Goal: Information Seeking & Learning: Learn about a topic

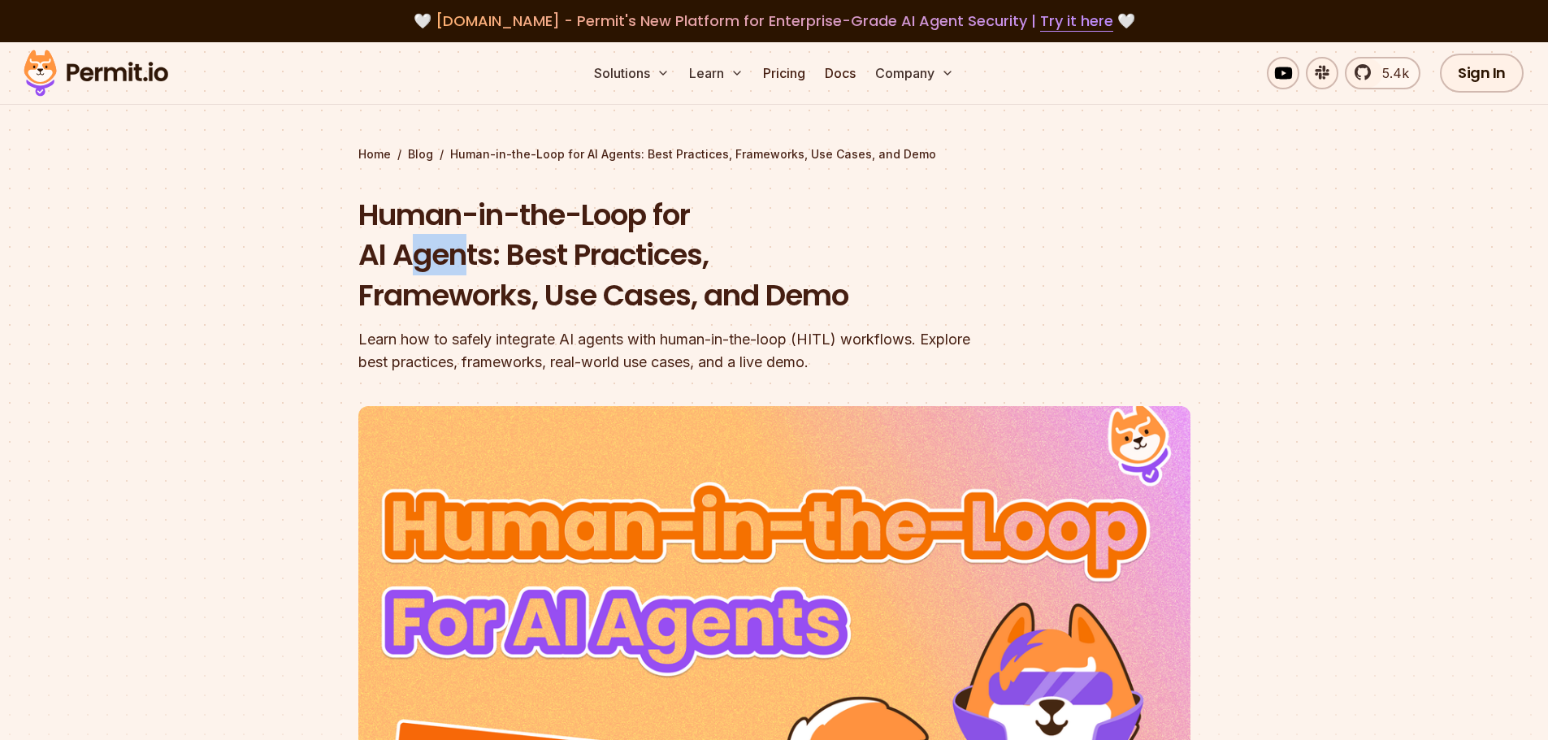
drag, startPoint x: 410, startPoint y: 262, endPoint x: 468, endPoint y: 261, distance: 57.7
click at [468, 261] on h1 "Human-in-the-Loop for AI Agents: Best Practices, Frameworks, Use Cases, and Demo" at bounding box center [670, 255] width 624 height 121
drag, startPoint x: 574, startPoint y: 255, endPoint x: 647, endPoint y: 254, distance: 72.3
click at [647, 254] on h1 "Human-in-the-Loop for AI Agents: Best Practices, Frameworks, Use Cases, and Demo" at bounding box center [670, 255] width 624 height 121
drag, startPoint x: 458, startPoint y: 287, endPoint x: 568, endPoint y: 288, distance: 109.7
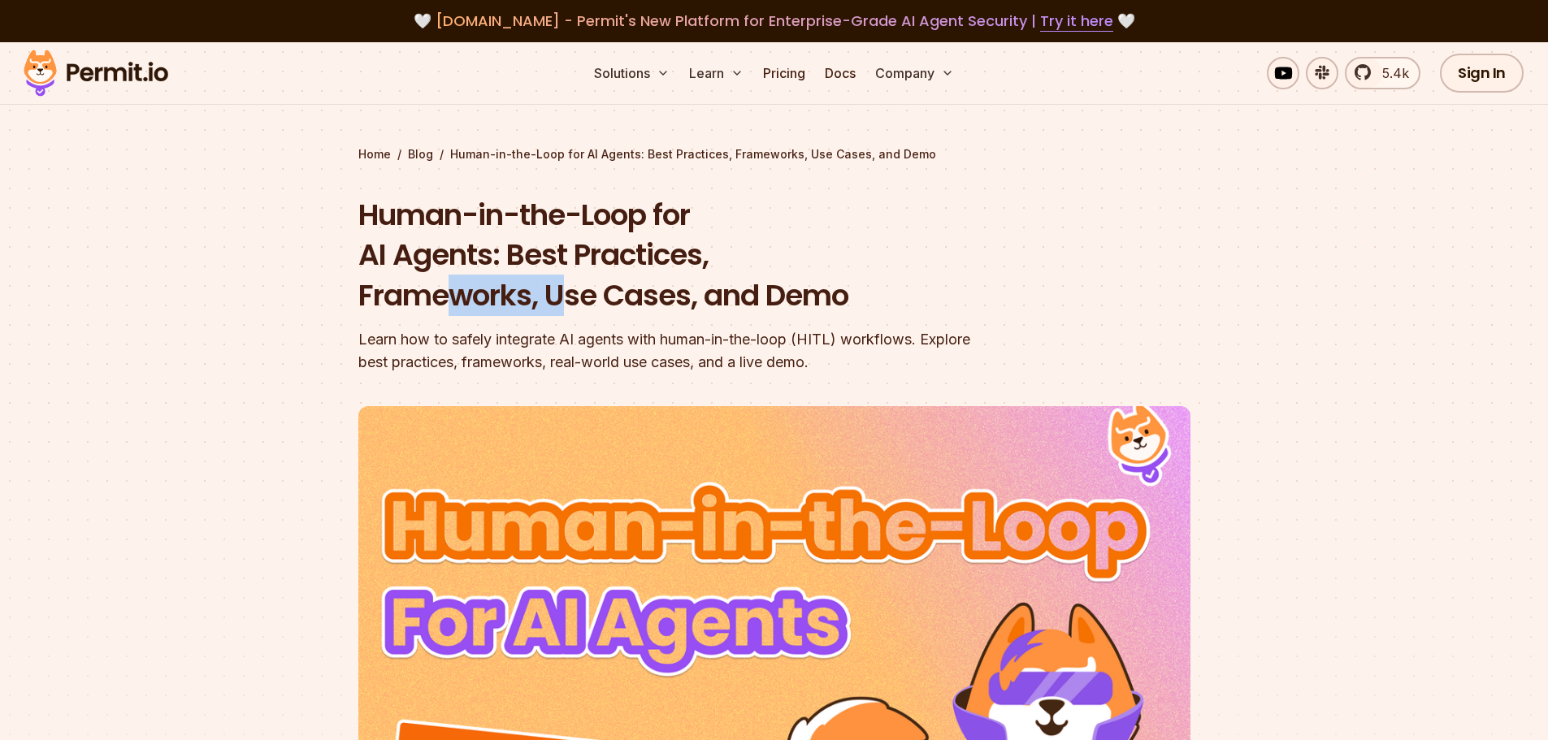
click at [568, 288] on h1 "Human-in-the-Loop for AI Agents: Best Practices, Frameworks, Use Cases, and Demo" at bounding box center [670, 255] width 624 height 121
drag, startPoint x: 610, startPoint y: 297, endPoint x: 793, endPoint y: 291, distance: 182.9
click at [782, 290] on h1 "Human-in-the-Loop for AI Agents: Best Practices, Frameworks, Use Cases, and Demo" at bounding box center [670, 255] width 624 height 121
click at [851, 290] on h1 "Human-in-the-Loop for AI Agents: Best Practices, Frameworks, Use Cases, and Demo" at bounding box center [670, 255] width 624 height 121
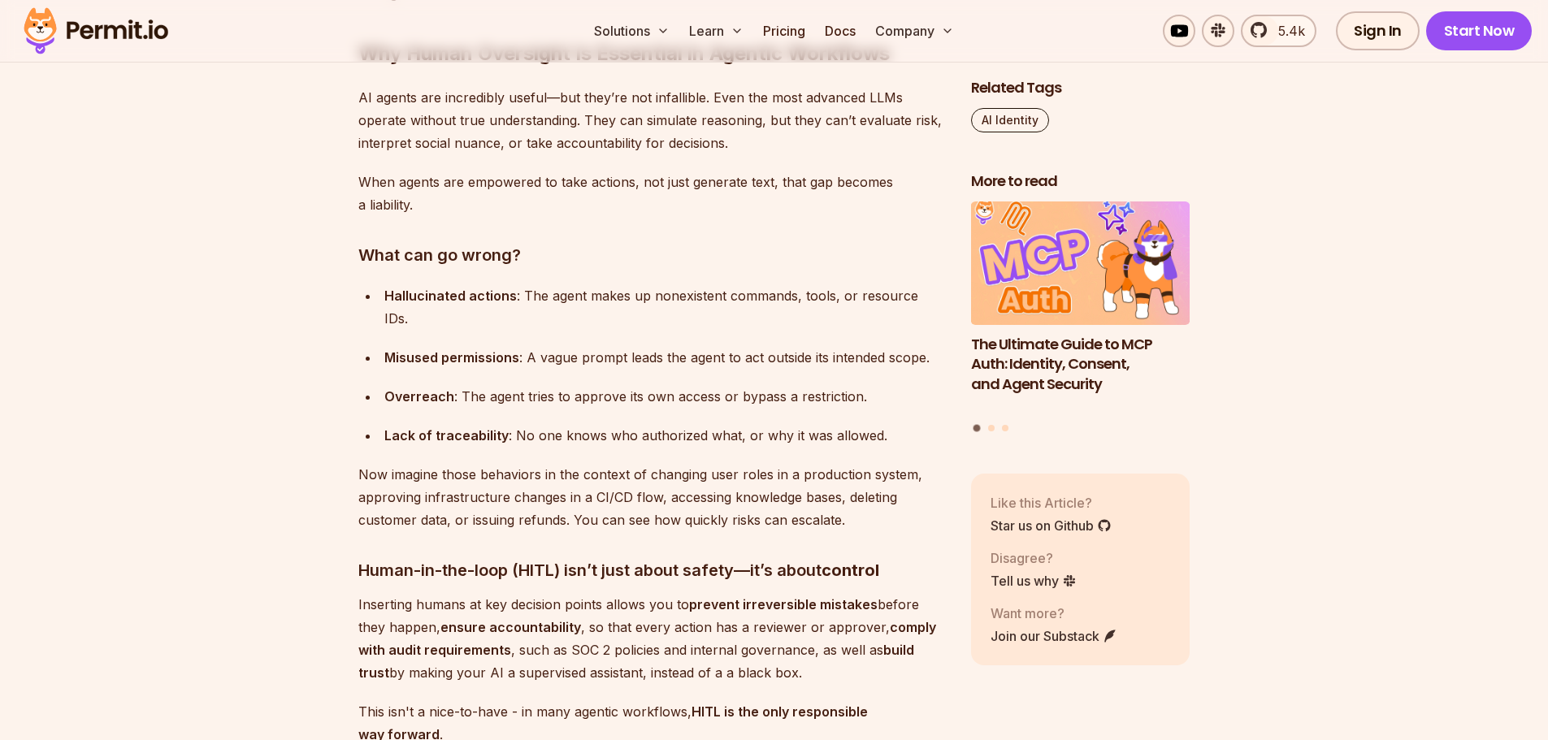
scroll to position [1787, 0]
drag, startPoint x: 406, startPoint y: 294, endPoint x: 476, endPoint y: 292, distance: 69.9
click at [476, 292] on strong "Hallucinated actions" at bounding box center [450, 293] width 132 height 16
drag, startPoint x: 406, startPoint y: 346, endPoint x: 483, endPoint y: 345, distance: 76.4
click at [483, 345] on ul "Hallucinated actions : The agent makes up nonexistent commands, tools, or resou…" at bounding box center [651, 363] width 587 height 162
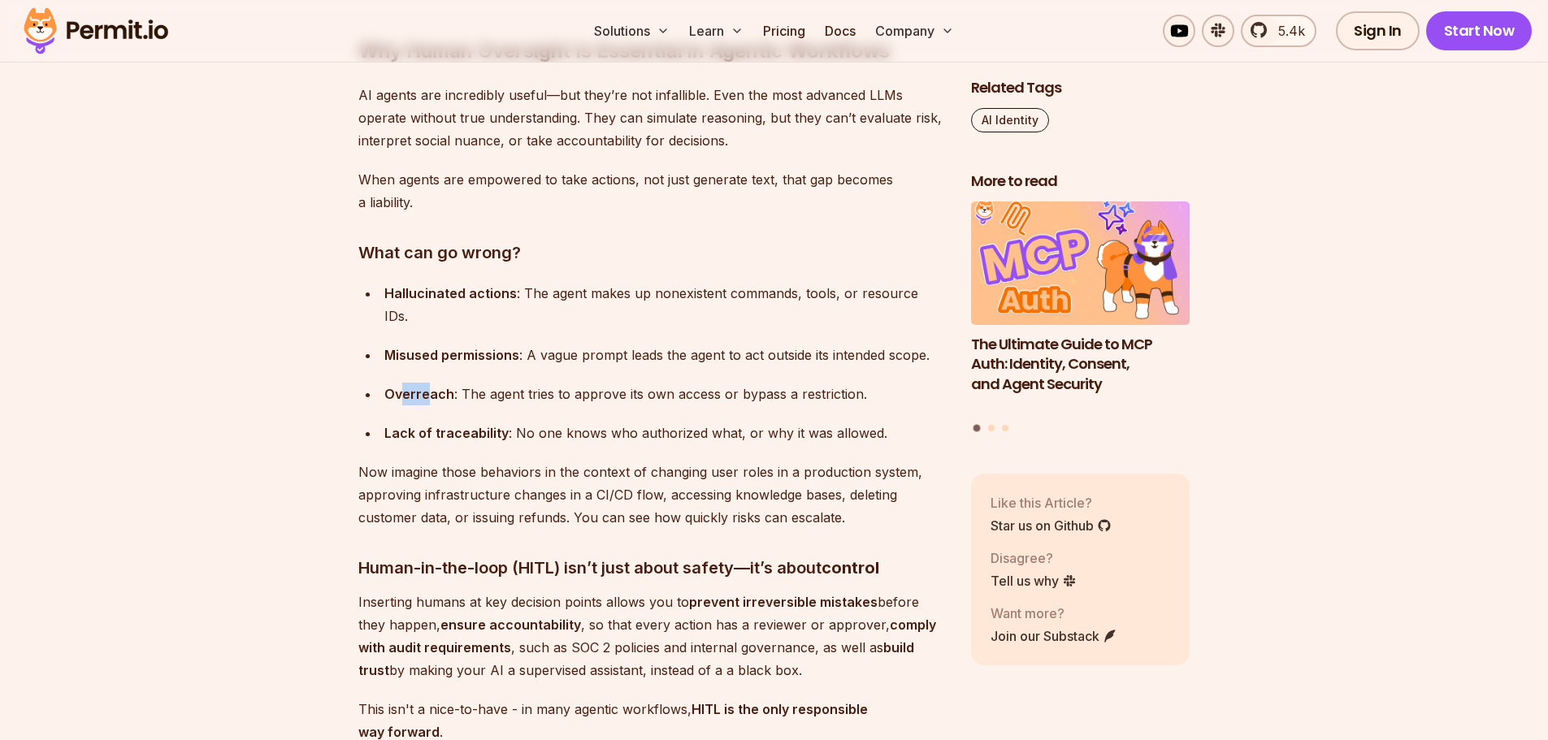
drag, startPoint x: 403, startPoint y: 375, endPoint x: 452, endPoint y: 379, distance: 49.0
click at [452, 383] on div "Overreach : The agent tries to approve its own access or bypass a restriction." at bounding box center [664, 394] width 561 height 23
drag, startPoint x: 433, startPoint y: 409, endPoint x: 479, endPoint y: 414, distance: 46.5
click at [487, 425] on strong "Lack of traceability" at bounding box center [446, 433] width 124 height 16
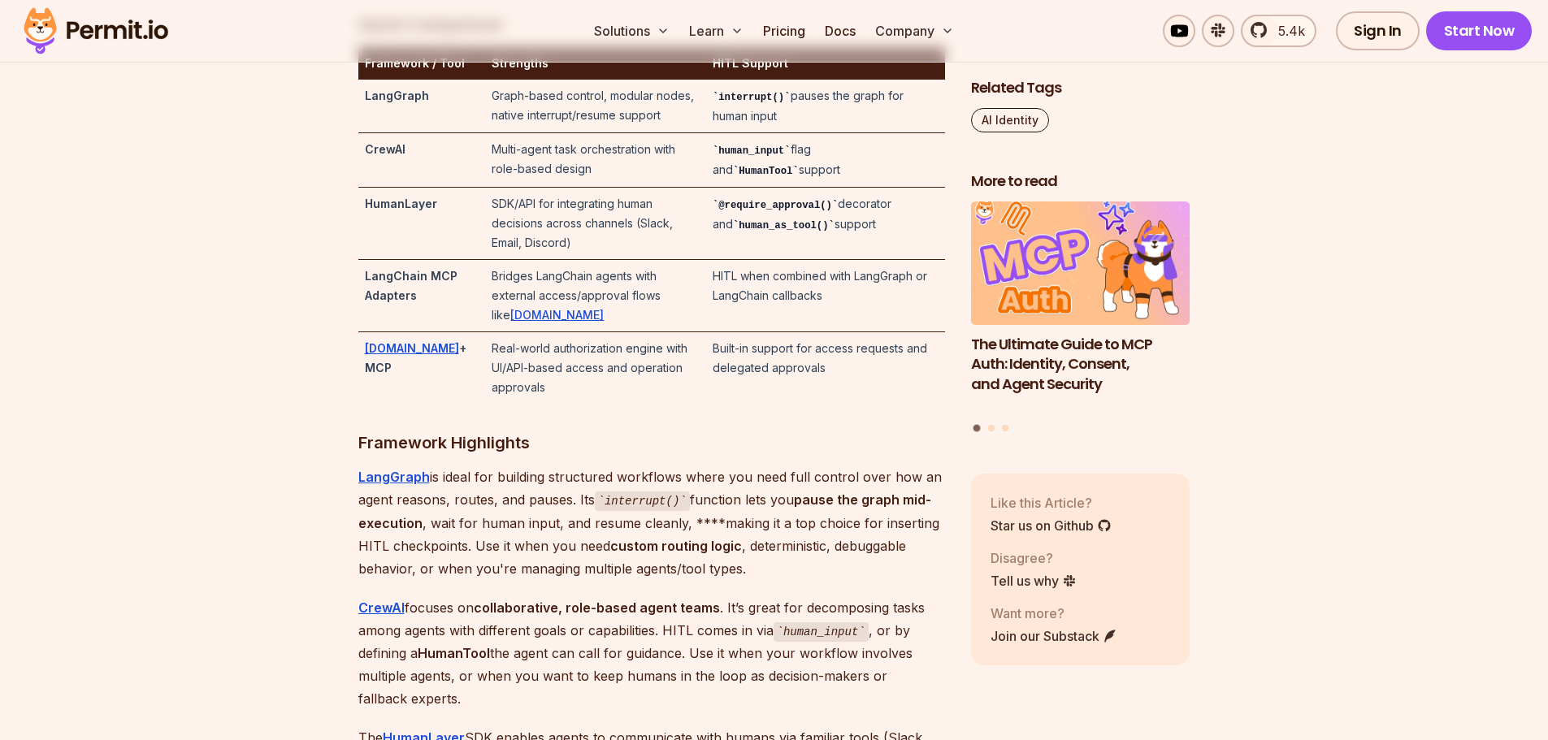
scroll to position [3168, 0]
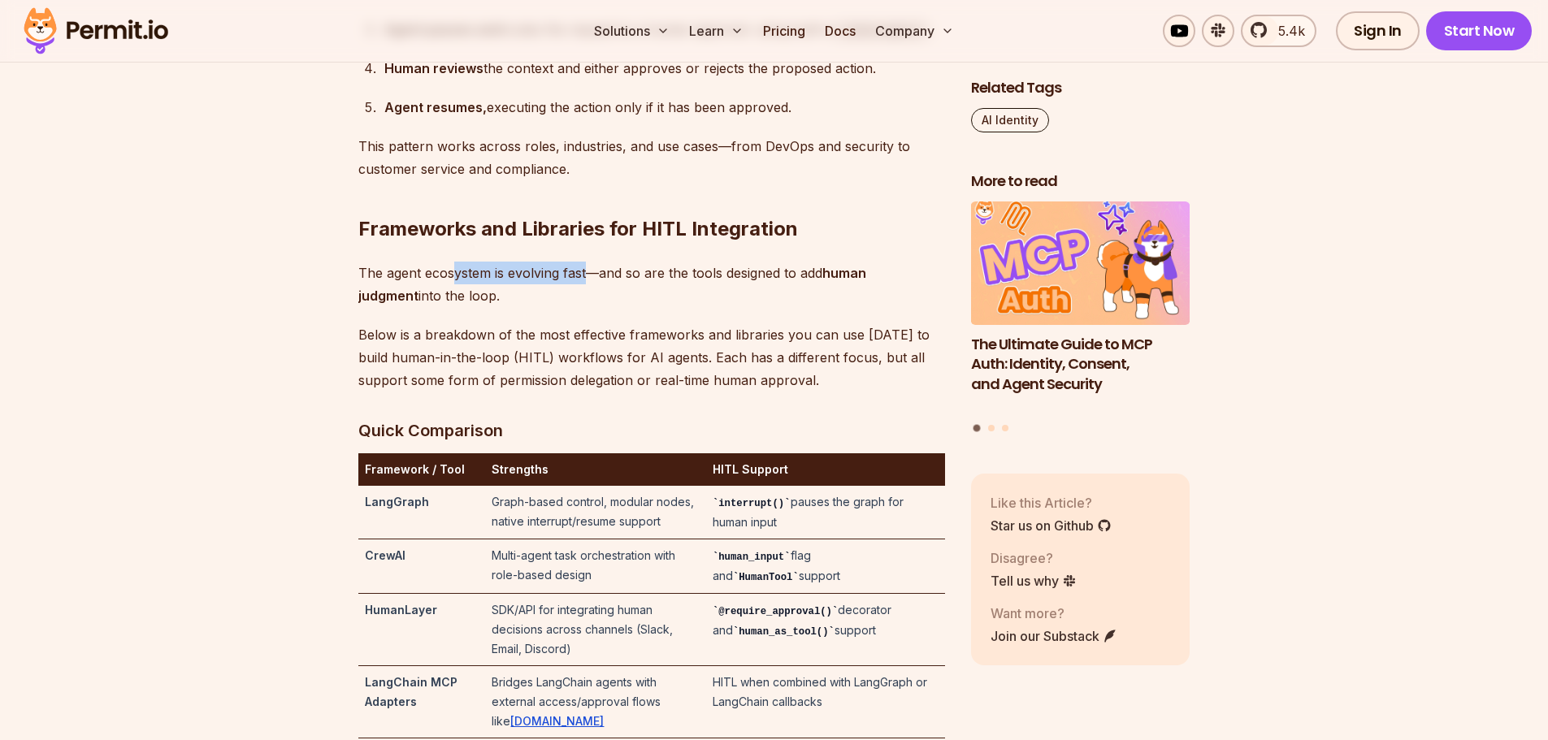
drag, startPoint x: 453, startPoint y: 318, endPoint x: 588, endPoint y: 327, distance: 136.0
click at [588, 307] on p "The agent ecosystem is evolving fast—and so are the tools designed to add human…" at bounding box center [651, 284] width 587 height 45
click at [545, 307] on p "The agent ecosystem is evolving fast—and so are the tools designed to add human…" at bounding box center [651, 284] width 587 height 45
drag, startPoint x: 609, startPoint y: 318, endPoint x: 809, endPoint y: 323, distance: 200.7
click at [809, 307] on p "The agent ecosystem is evolving fast—and so are the tools designed to add human…" at bounding box center [651, 284] width 587 height 45
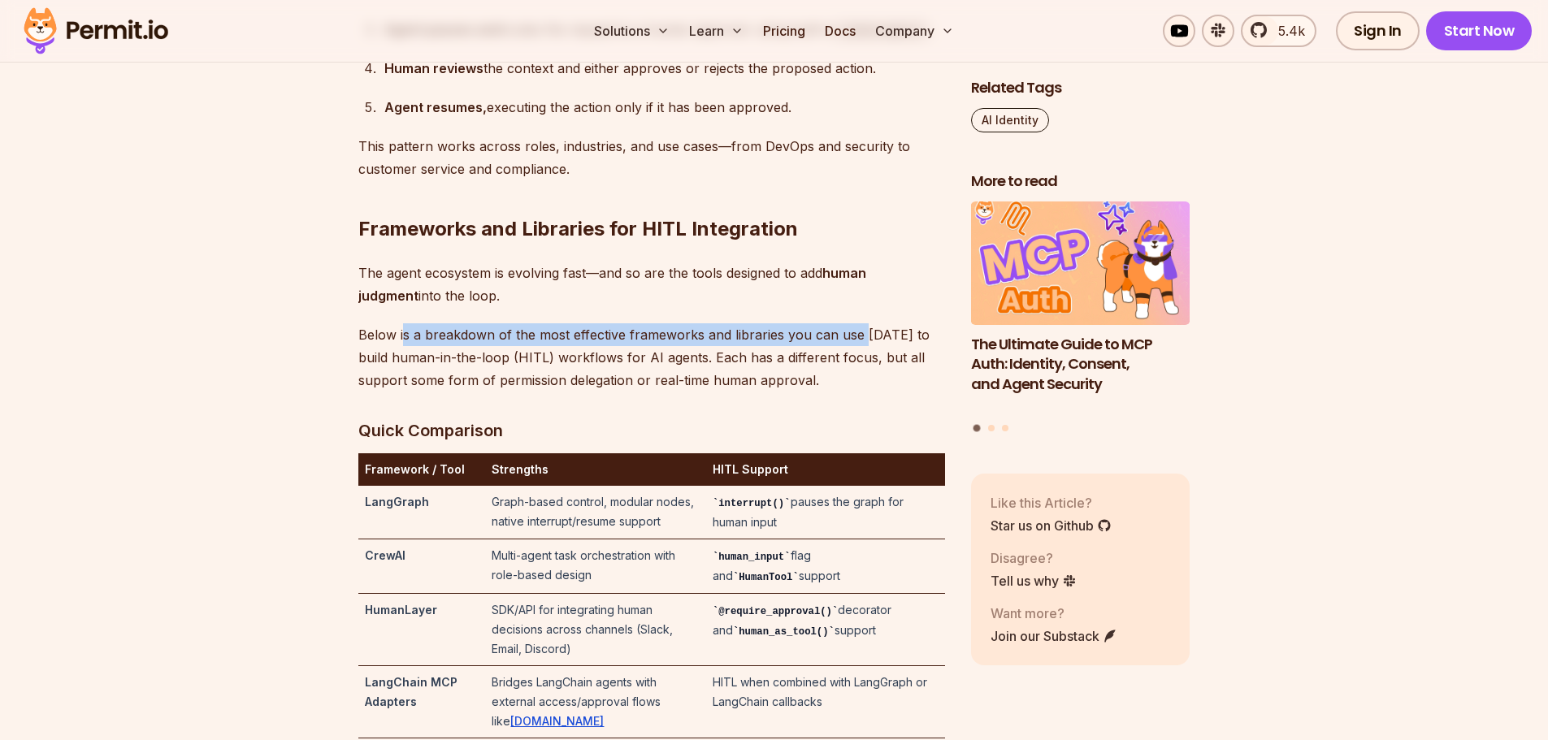
drag, startPoint x: 401, startPoint y: 379, endPoint x: 860, endPoint y: 382, distance: 459.0
click at [860, 382] on p "Below is a breakdown of the most effective frameworks and libraries you can use…" at bounding box center [651, 357] width 587 height 68
click at [695, 392] on p "Below is a breakdown of the most effective frameworks and libraries you can use…" at bounding box center [651, 357] width 587 height 68
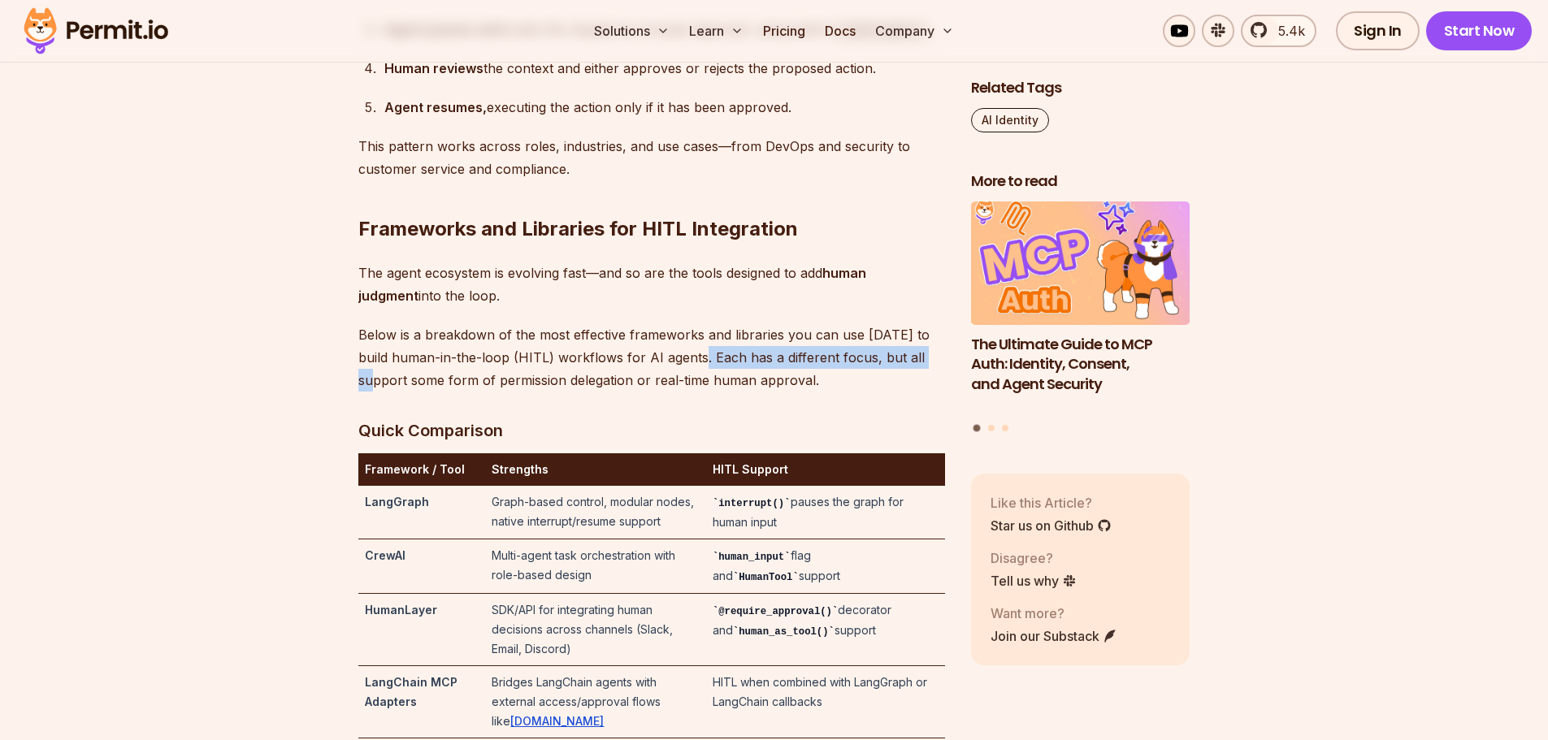
drag, startPoint x: 669, startPoint y: 405, endPoint x: 896, endPoint y: 409, distance: 227.5
click at [903, 392] on p "Below is a breakdown of the most effective frameworks and libraries you can use…" at bounding box center [651, 357] width 587 height 68
drag, startPoint x: 392, startPoint y: 444, endPoint x: 713, endPoint y: 434, distance: 321.9
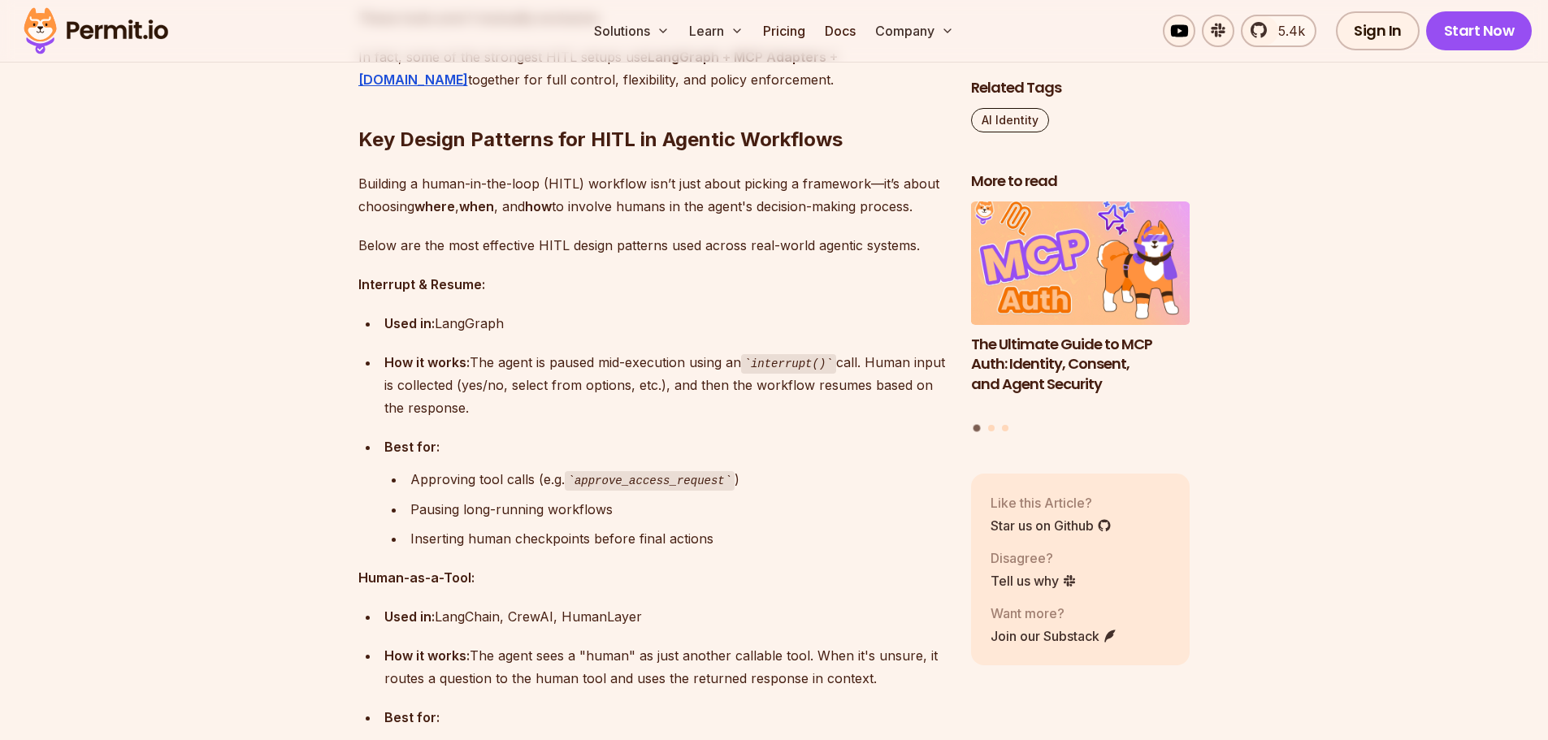
scroll to position [5362, 0]
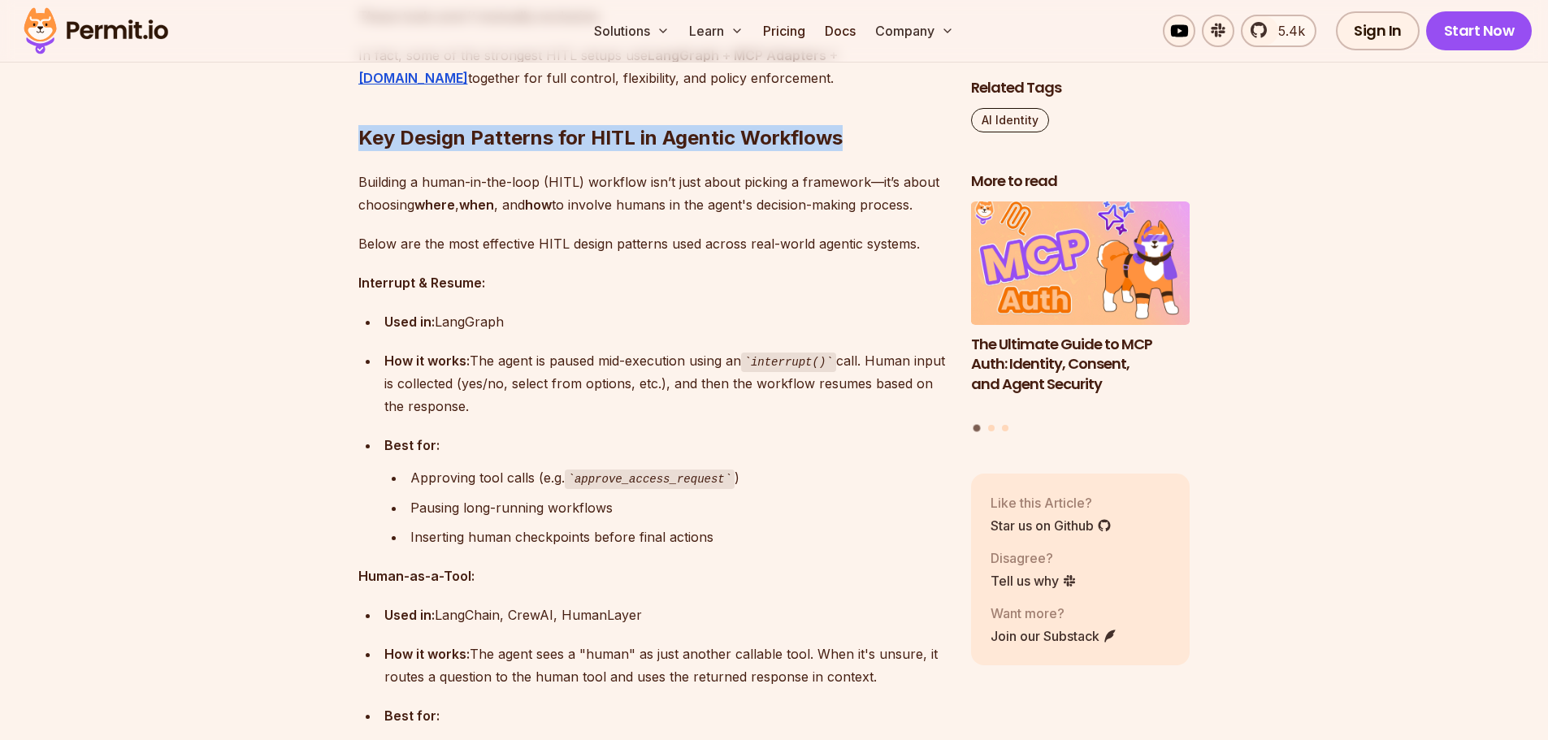
drag, startPoint x: 360, startPoint y: 124, endPoint x: 841, endPoint y: 109, distance: 481.2
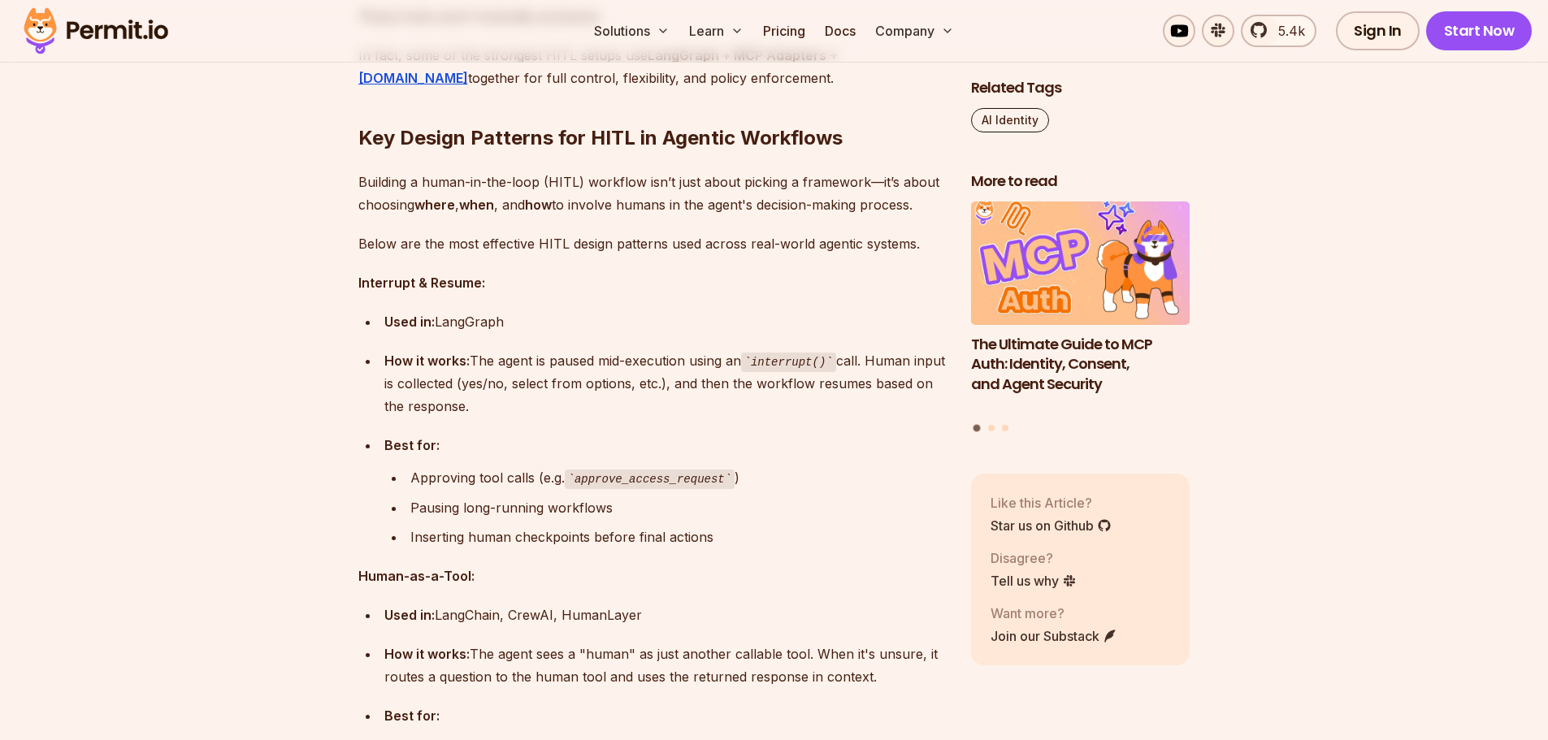
click at [736, 175] on p "Building a human-in-the-loop (HITL) workflow isn’t just about picking a framewo…" at bounding box center [651, 193] width 587 height 45
click at [720, 171] on p "Building a human-in-the-loop (HITL) workflow isn’t just about picking a framewo…" at bounding box center [651, 193] width 587 height 45
